Goal: Task Accomplishment & Management: Use online tool/utility

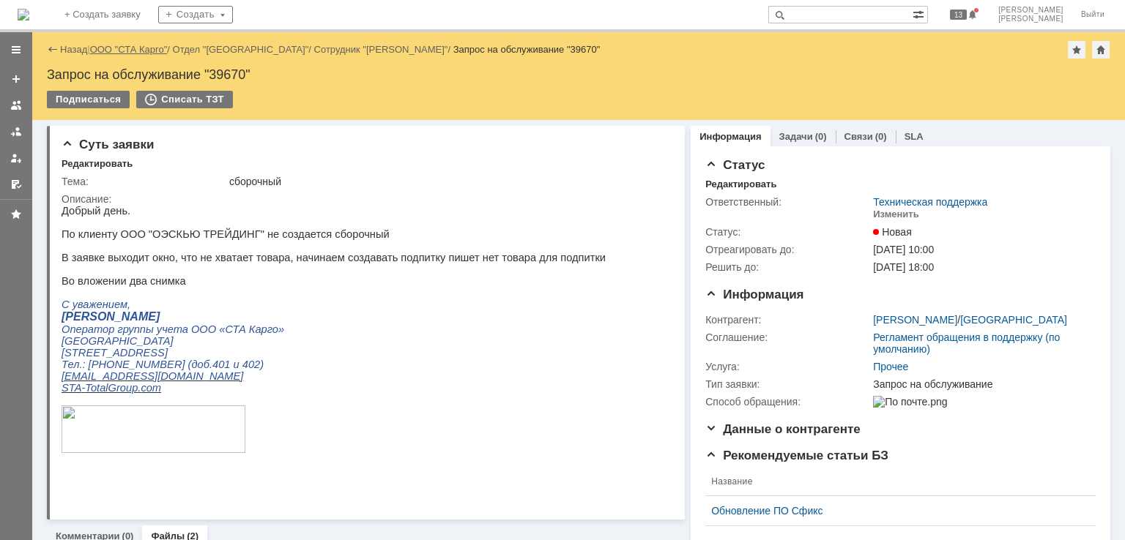
click at [116, 53] on link "ООО "СТА Карго"" at bounding box center [129, 49] width 78 height 11
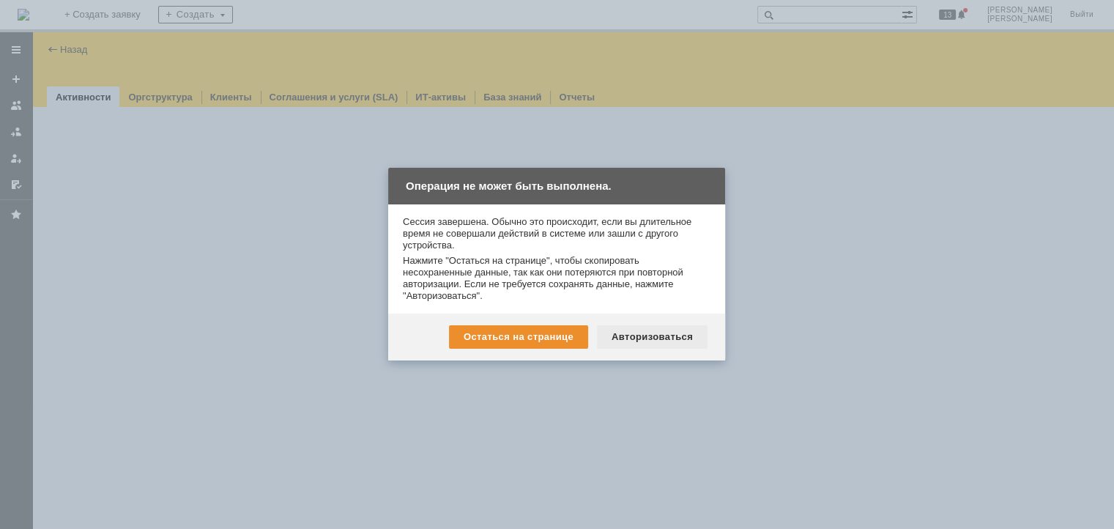
click at [683, 341] on div "Авторизоваться" at bounding box center [652, 336] width 111 height 23
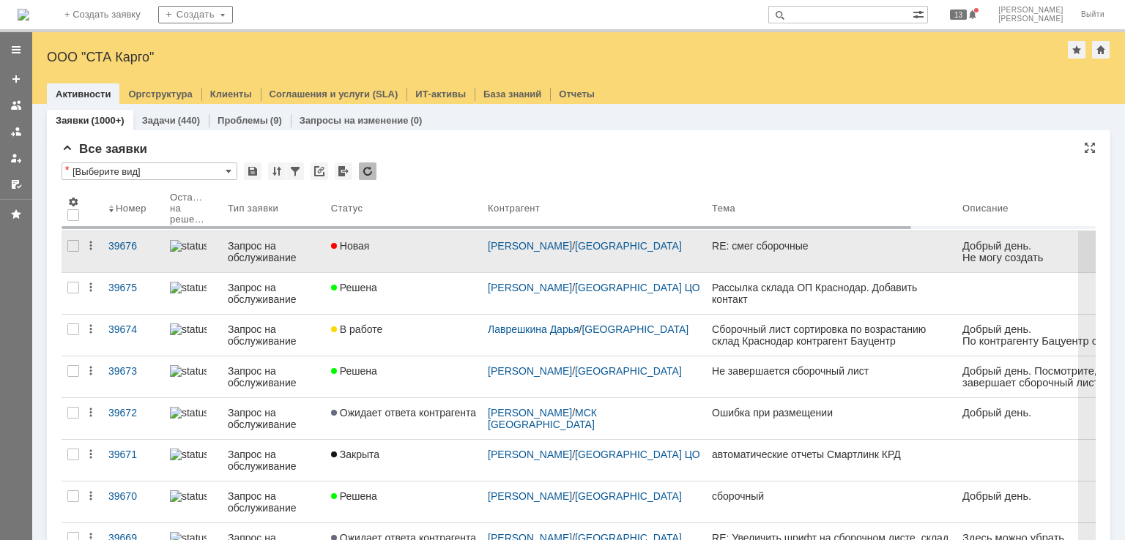
click at [737, 254] on link "RE: смег сборочные" at bounding box center [831, 251] width 250 height 41
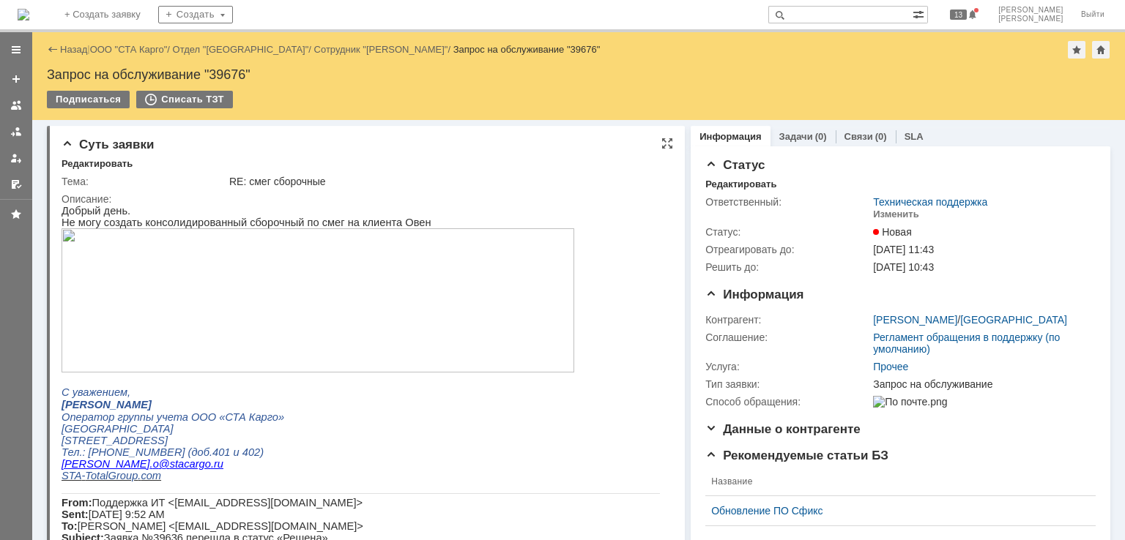
click at [392, 297] on img at bounding box center [318, 300] width 513 height 144
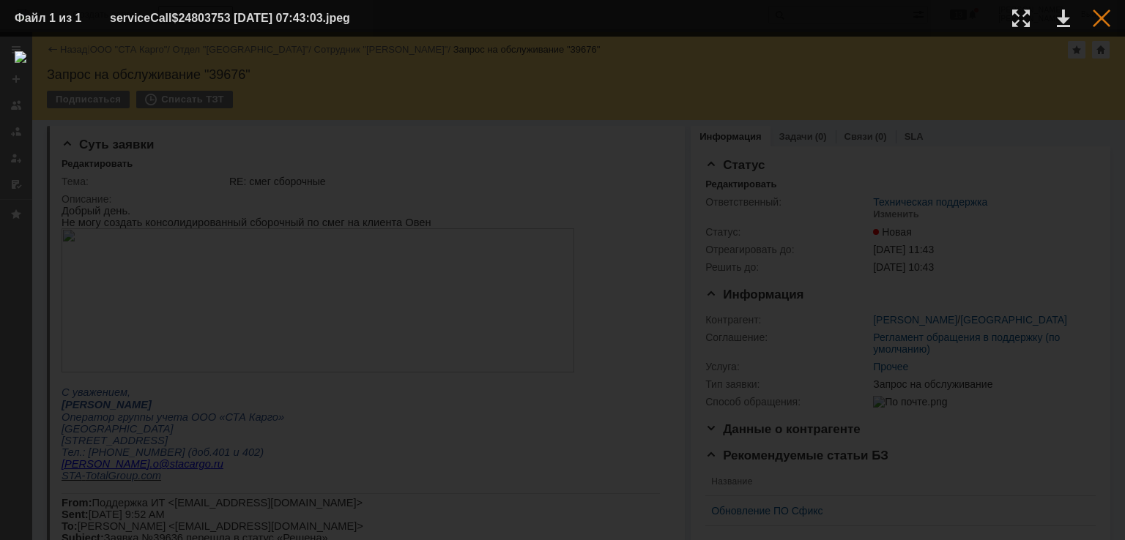
click at [1101, 23] on div at bounding box center [1101, 19] width 18 height 18
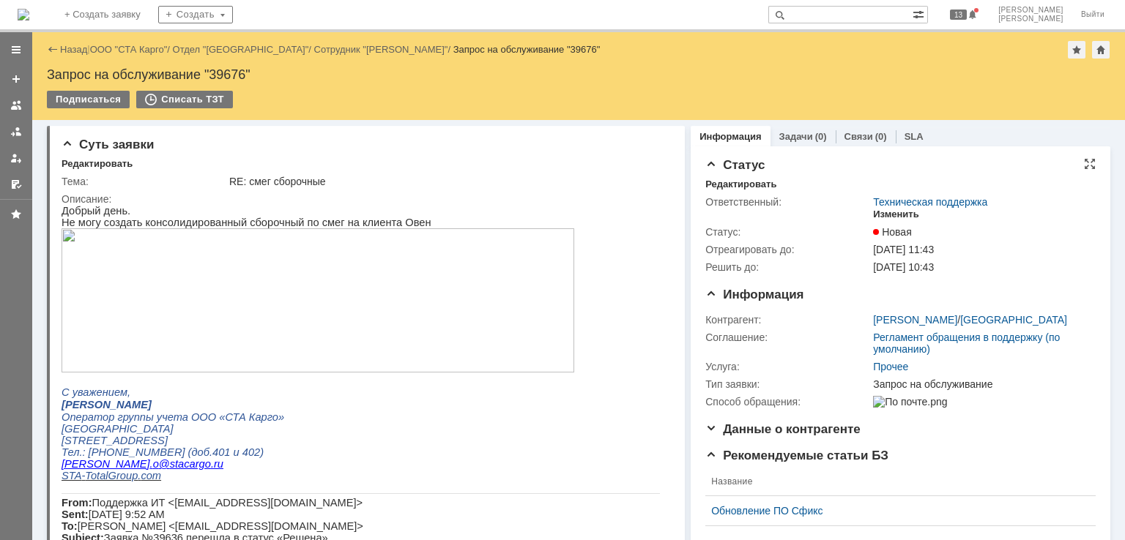
click at [883, 217] on div "Изменить" at bounding box center [896, 215] width 46 height 12
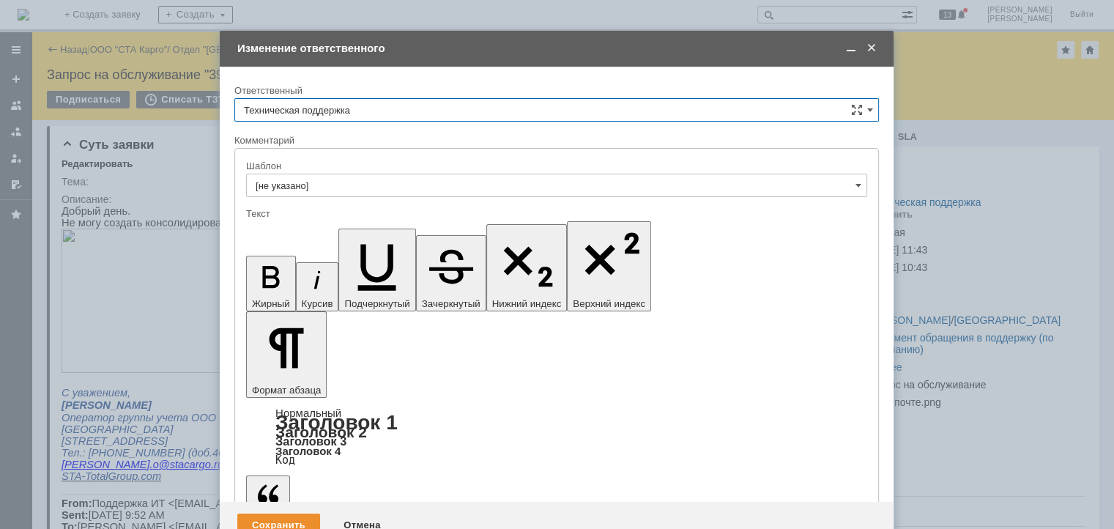
click at [397, 101] on input "Техническая поддержка" at bounding box center [556, 109] width 644 height 23
click at [344, 174] on div "[PERSON_NAME]" at bounding box center [556, 185] width 643 height 23
type input "[PERSON_NAME]"
click at [275, 513] on div "Сохранить" at bounding box center [278, 524] width 83 height 23
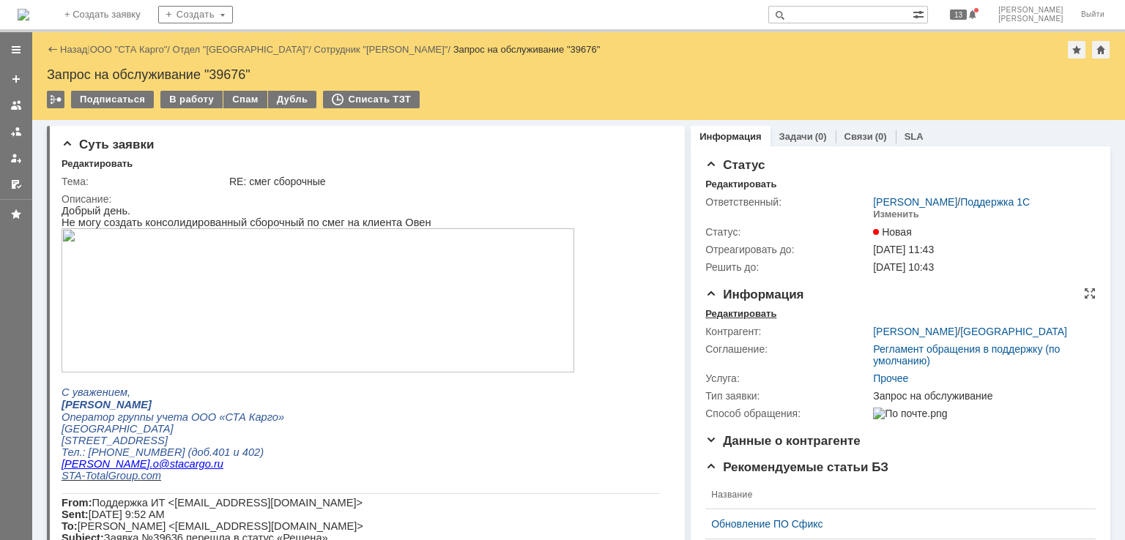
click at [727, 312] on div "Редактировать" at bounding box center [740, 314] width 71 height 12
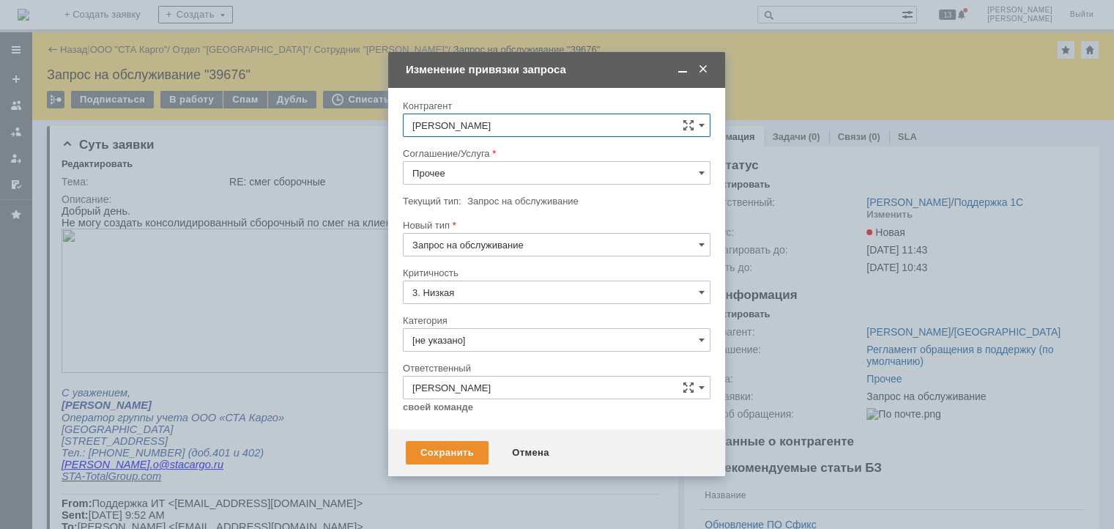
click at [495, 190] on div at bounding box center [557, 190] width 308 height 10
click at [498, 179] on input "Прочее" at bounding box center [557, 172] width 308 height 23
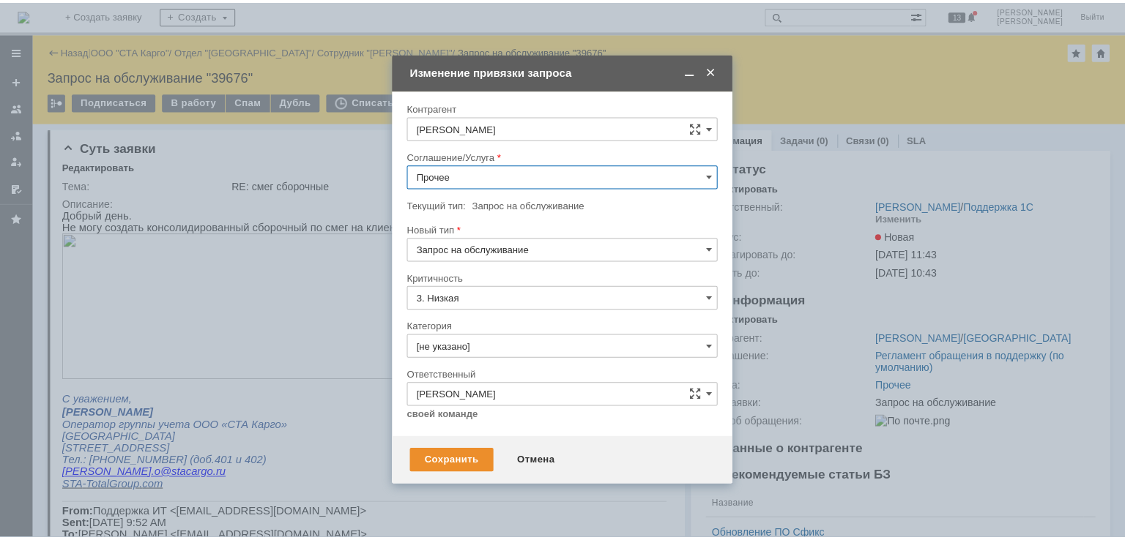
scroll to position [572, 0]
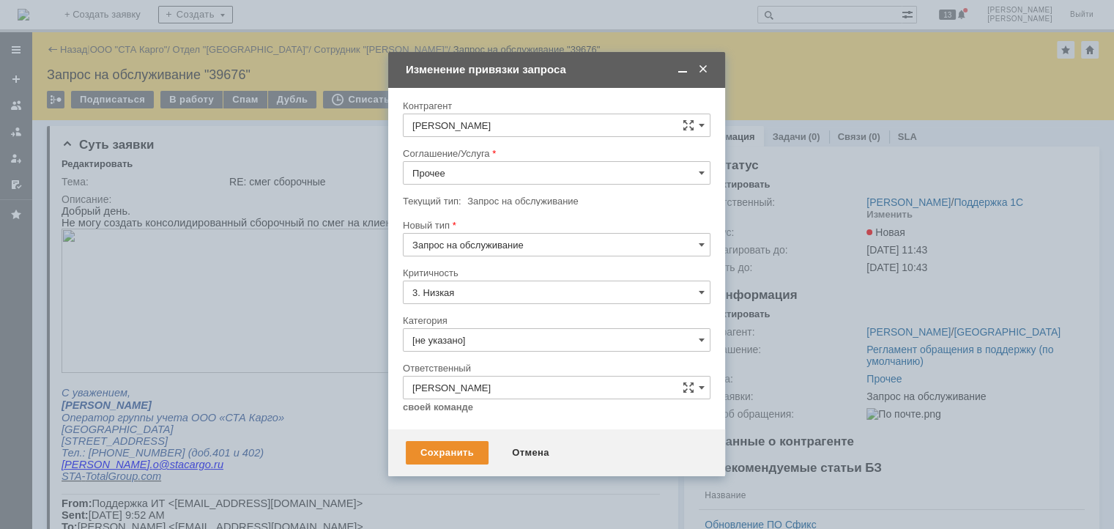
click at [518, 256] on span "WMS Сборка ТСД" at bounding box center [556, 256] width 288 height 12
type input "WMS Сборка ТСД"
click at [434, 454] on div "Сохранить" at bounding box center [447, 452] width 83 height 23
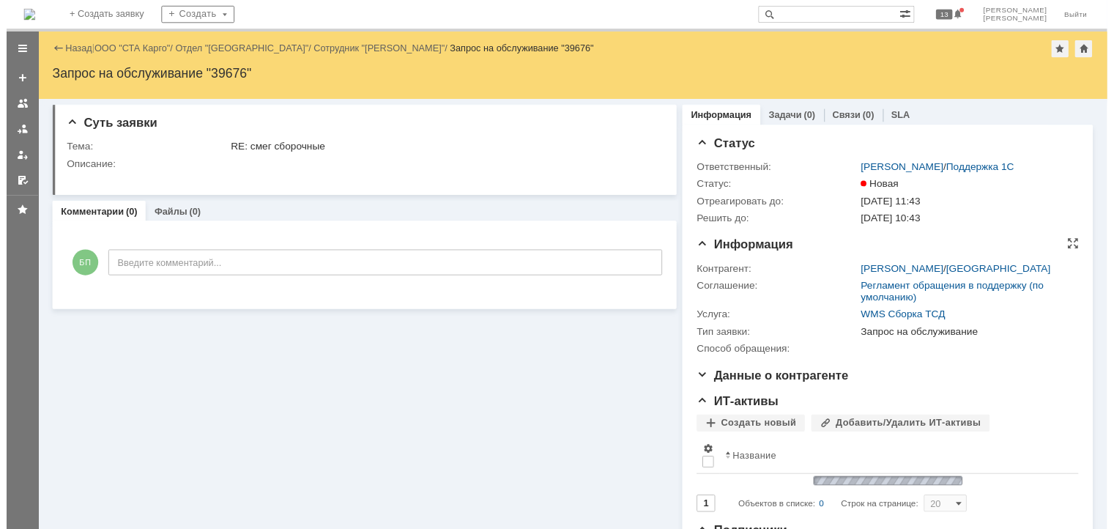
scroll to position [0, 0]
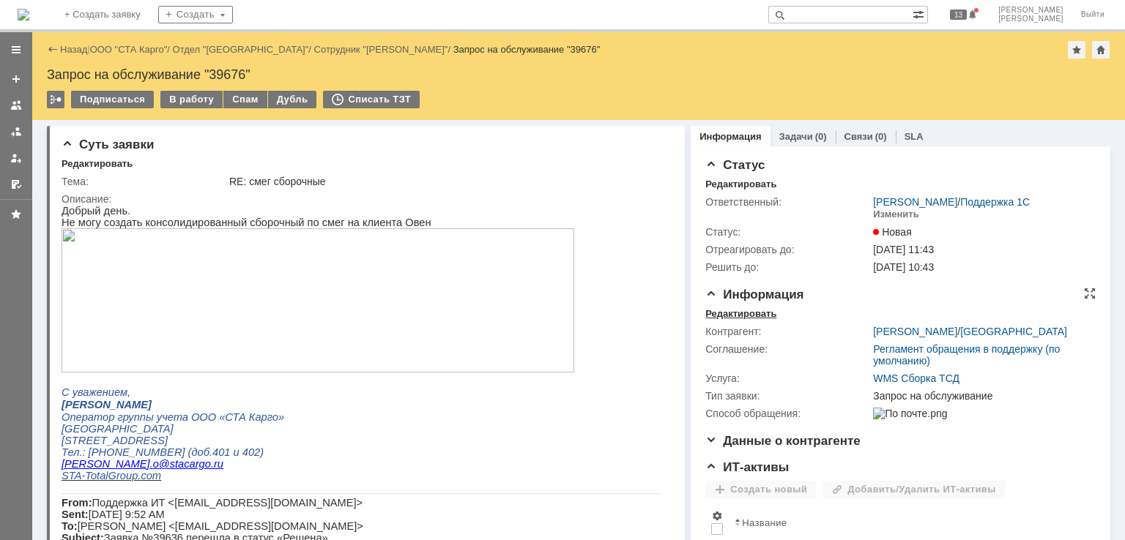
click at [734, 317] on div "Редактировать" at bounding box center [740, 314] width 71 height 12
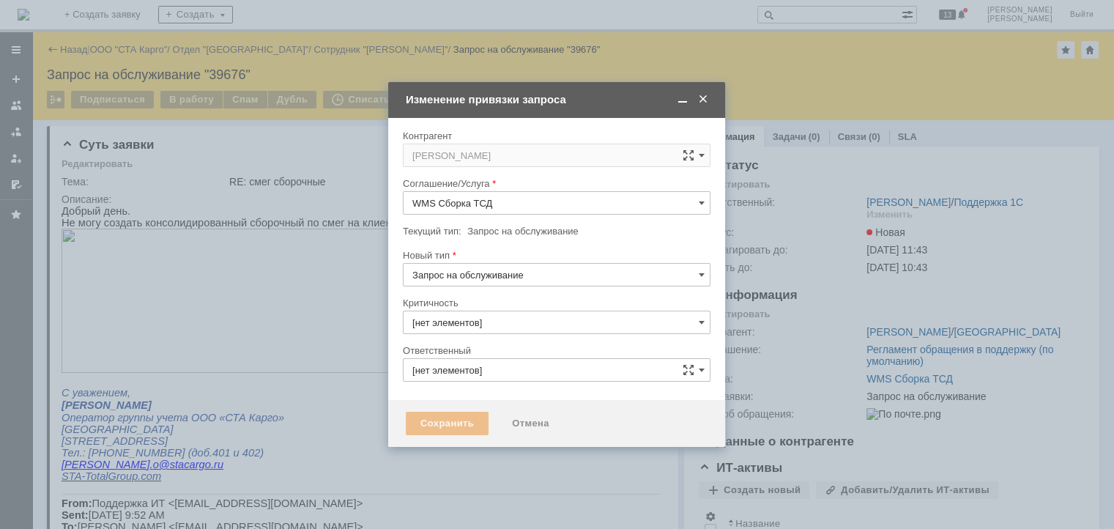
type input "3. Низкая"
type input "[PERSON_NAME]"
type input "[не указано]"
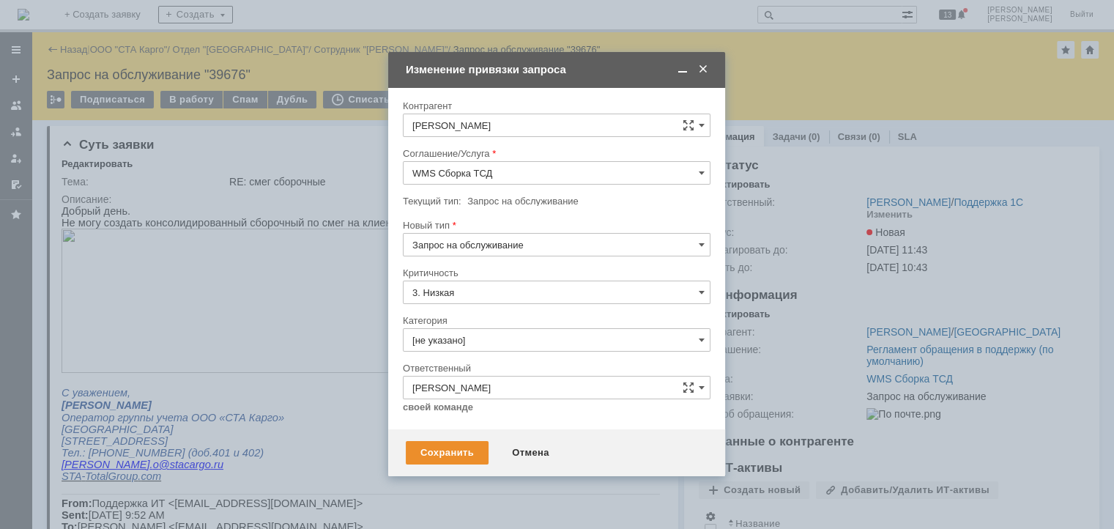
click at [530, 243] on input "Запрос на обслуживание" at bounding box center [557, 244] width 308 height 23
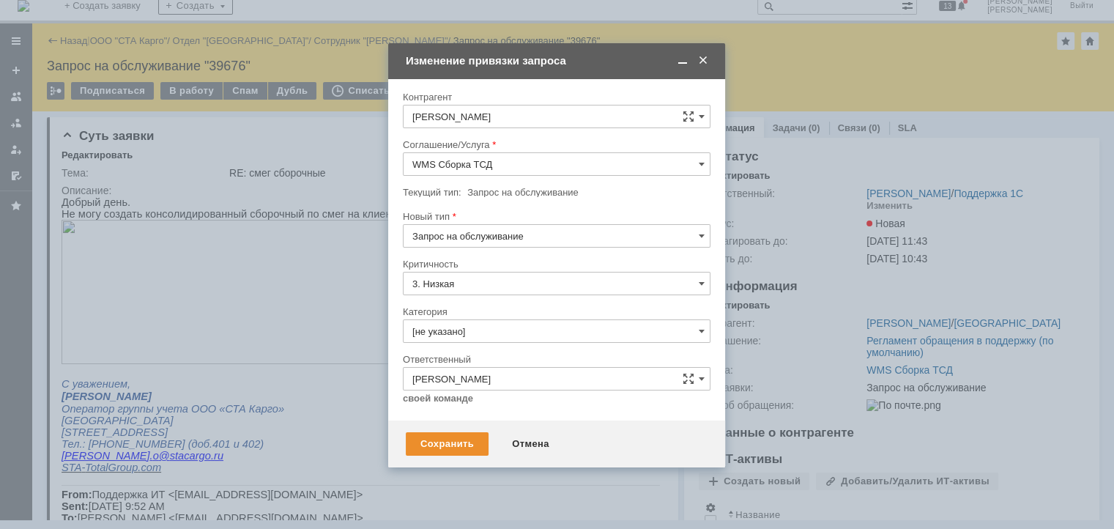
scroll to position [12, 0]
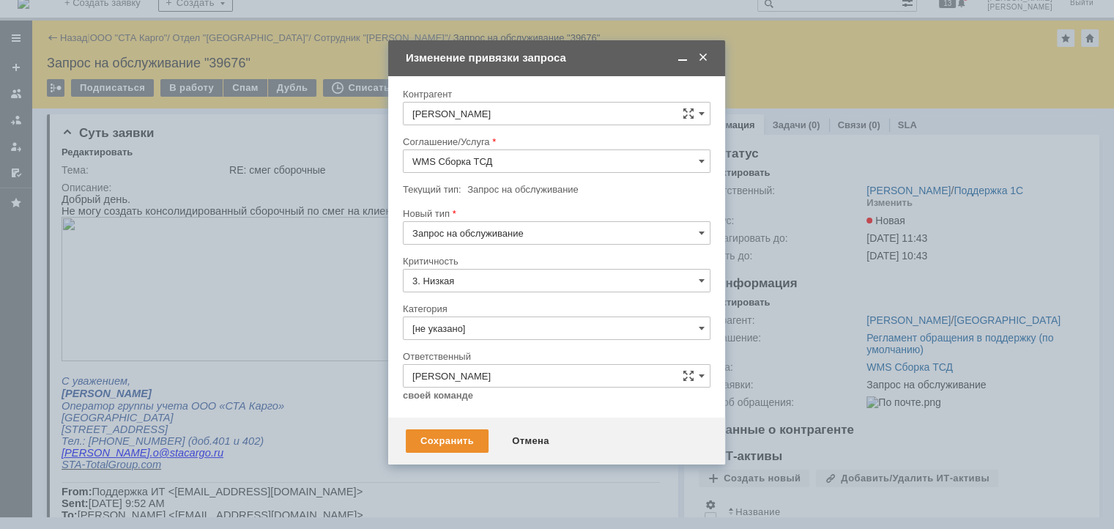
click at [492, 298] on div "Инцидент" at bounding box center [556, 308] width 306 height 23
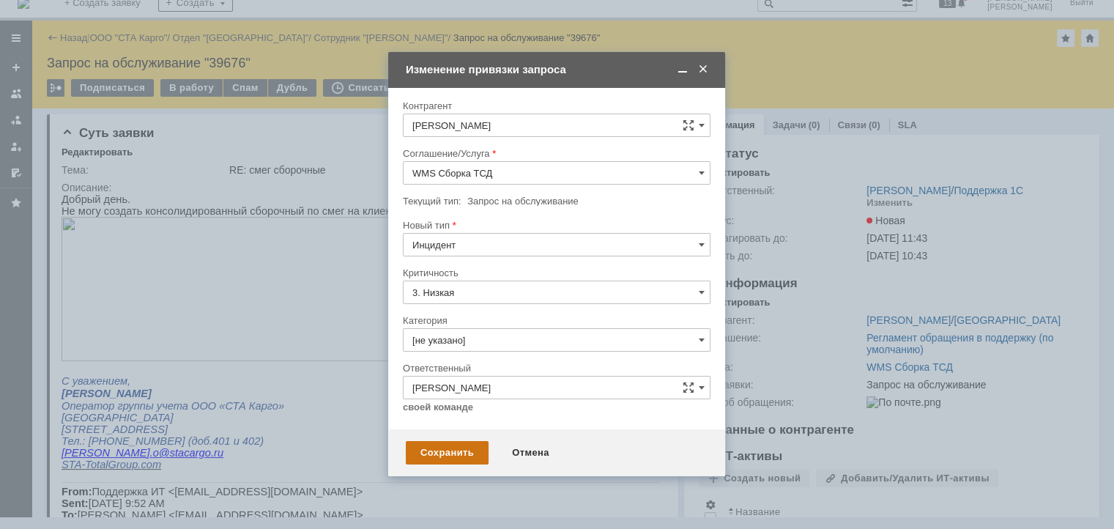
type input "Инцидент"
click at [426, 458] on div "Сохранить" at bounding box center [447, 452] width 83 height 23
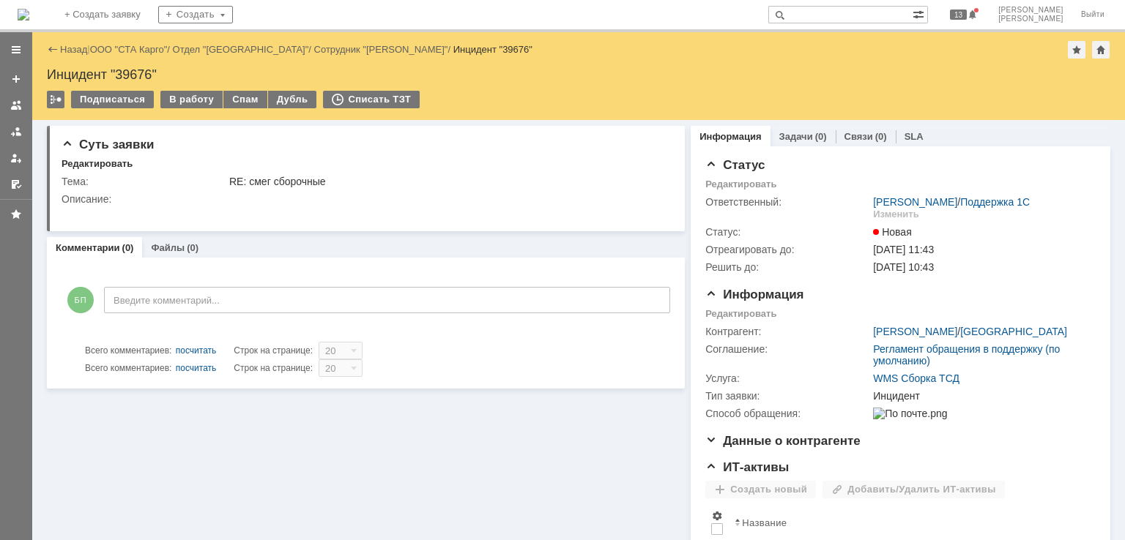
click at [199, 89] on div "Назад | ООО "СТА Карго" / Отдел "Новосибирск" / Сотрудник "[PERSON_NAME]" / Инц…" at bounding box center [578, 76] width 1092 height 88
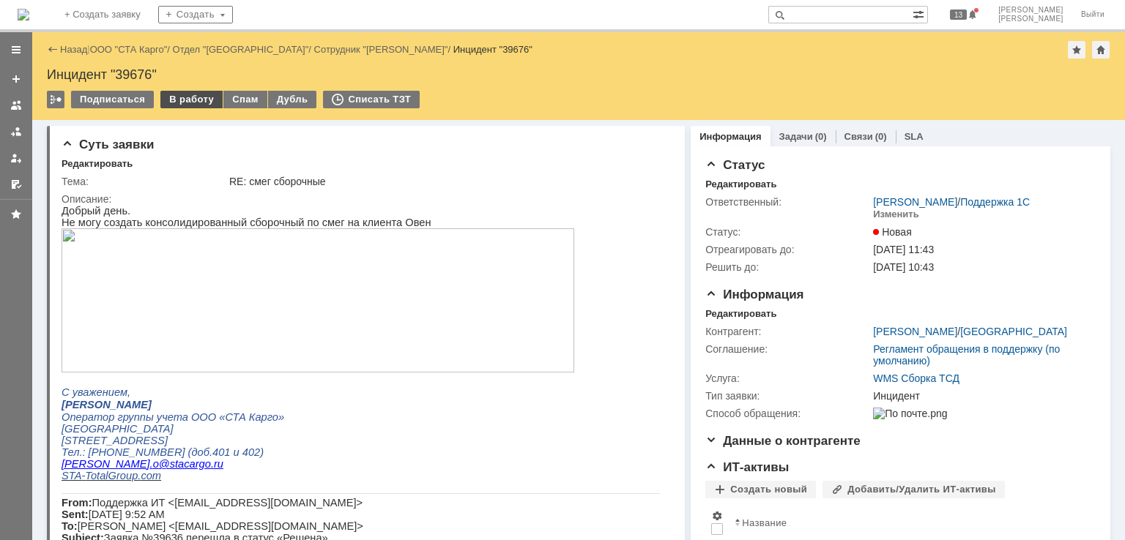
click at [193, 93] on div "В работу" at bounding box center [191, 100] width 62 height 18
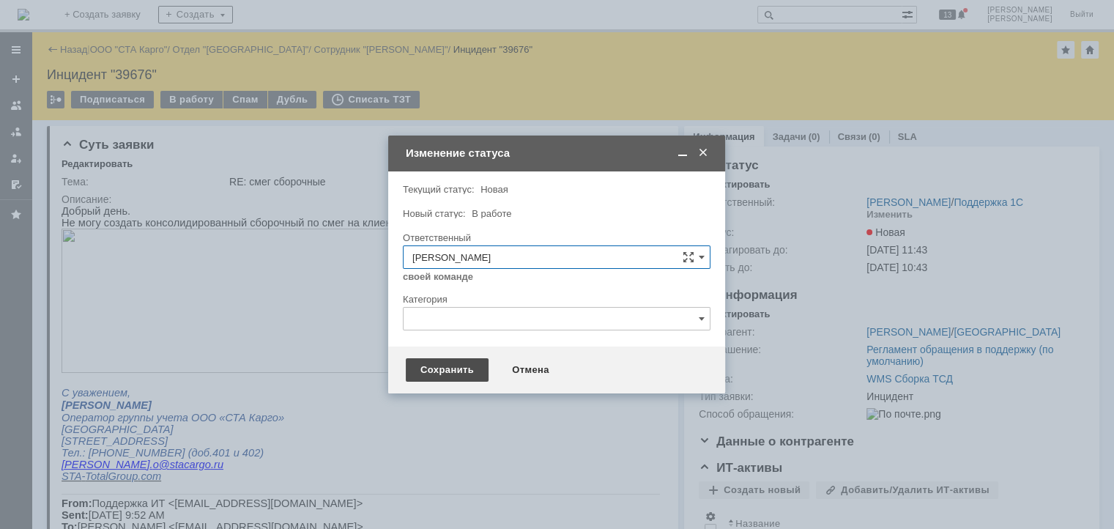
click at [447, 376] on div "Сохранить" at bounding box center [447, 369] width 83 height 23
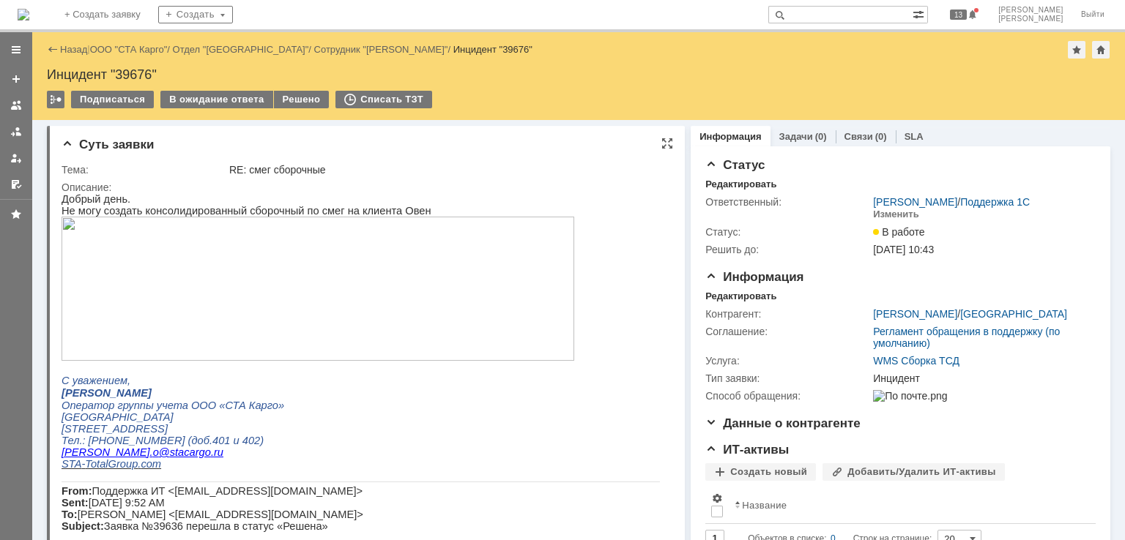
click at [379, 299] on img at bounding box center [318, 289] width 513 height 144
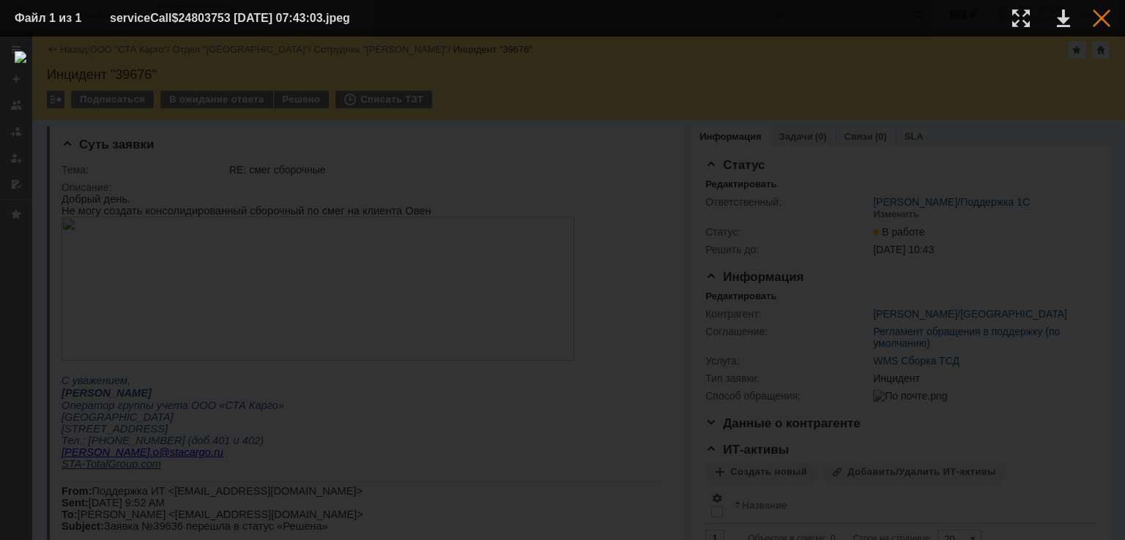
click at [1104, 18] on div at bounding box center [1101, 19] width 18 height 18
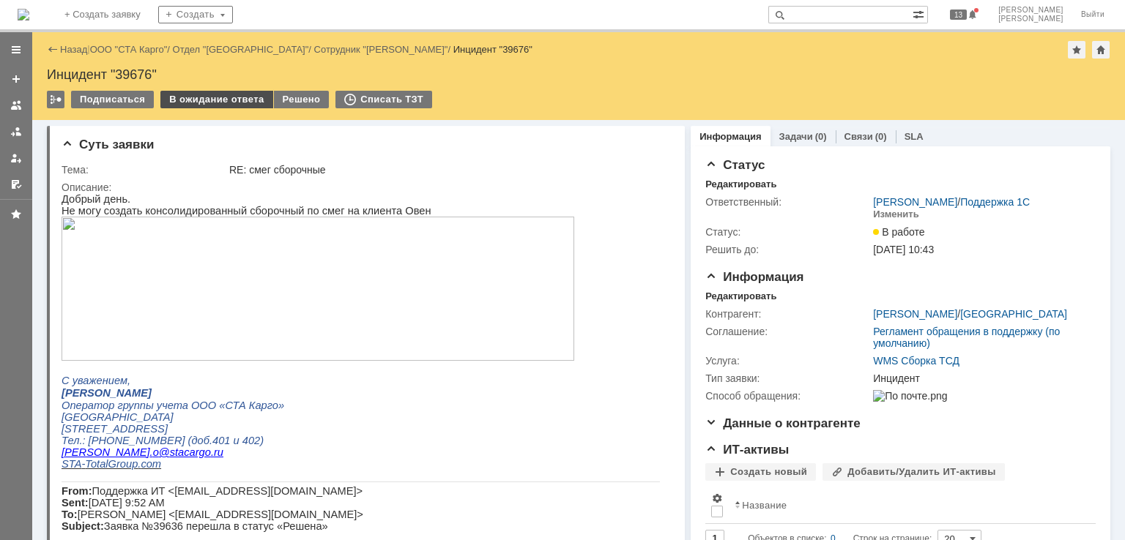
click at [190, 95] on div "В ожидание ответа" at bounding box center [216, 100] width 112 height 18
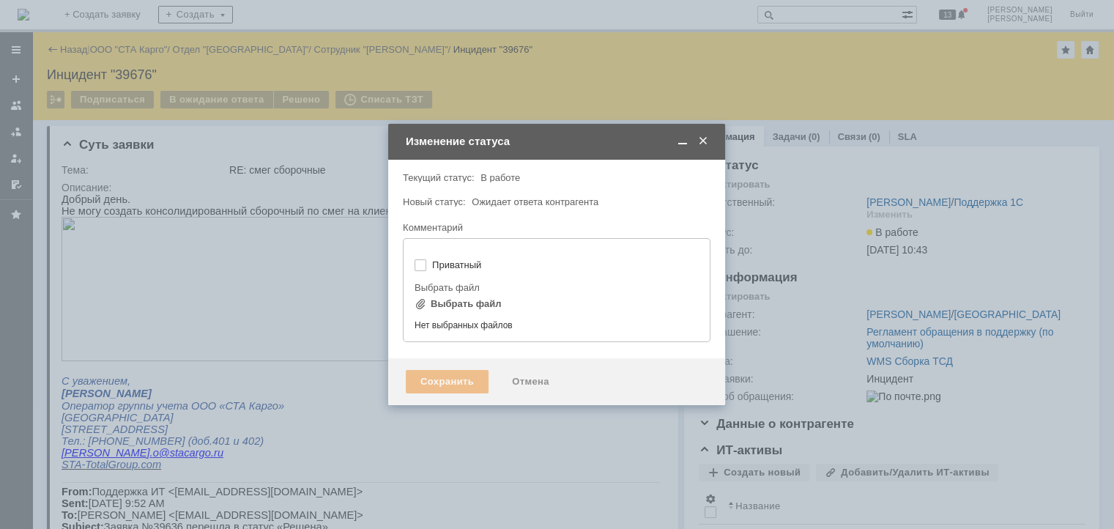
type input "[не указано]"
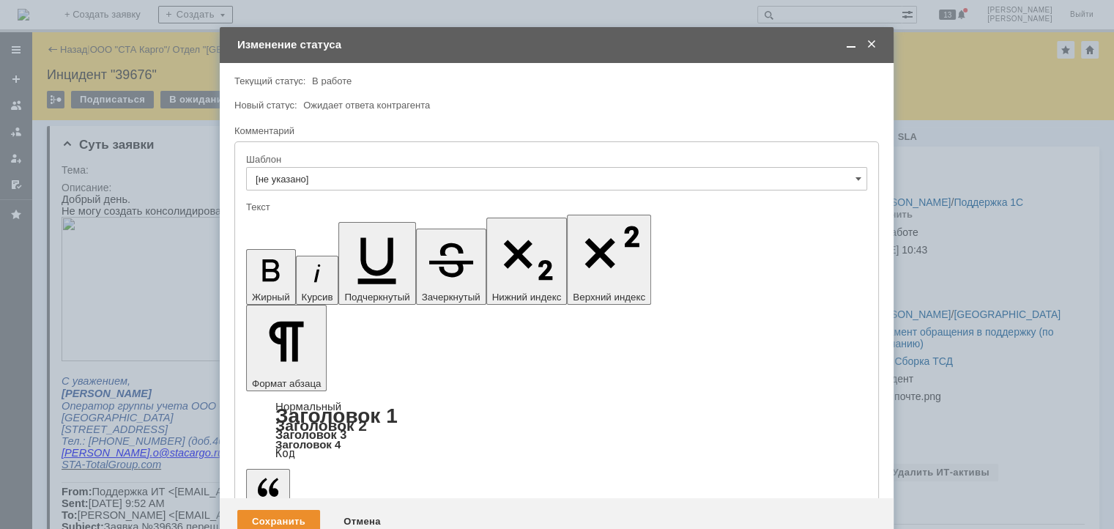
click at [280, 510] on div "Сохранить" at bounding box center [278, 521] width 83 height 23
